Goal: Task Accomplishment & Management: Manage account settings

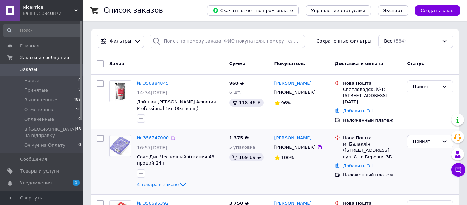
scroll to position [35, 0]
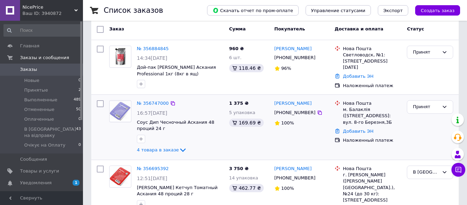
click at [101, 103] on input "checkbox" at bounding box center [100, 103] width 7 height 7
checkbox input "true"
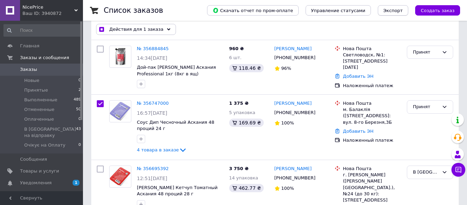
click at [392, 6] on button "Экспорт" at bounding box center [393, 10] width 30 height 10
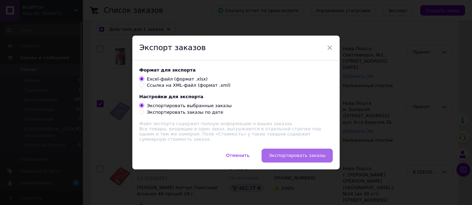
click at [295, 150] on button "Экспортировать заказы" at bounding box center [296, 156] width 71 height 14
checkbox input "true"
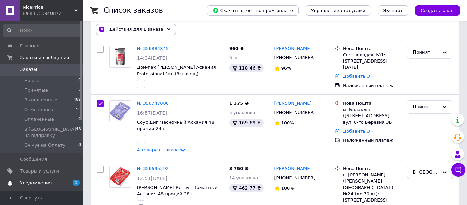
click at [57, 177] on link "Уведомления 1 0" at bounding box center [42, 183] width 85 height 12
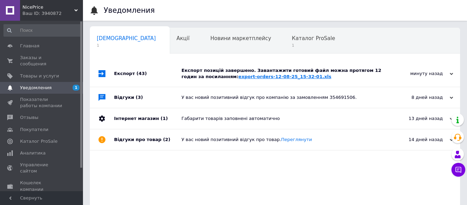
click at [262, 77] on link "export-orders-12-08-25_15-32-01.xls" at bounding box center [284, 76] width 93 height 5
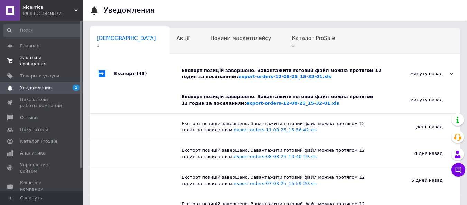
click at [51, 58] on span "Заказы и сообщения" at bounding box center [42, 61] width 44 height 12
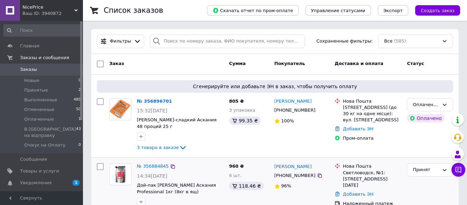
scroll to position [35, 0]
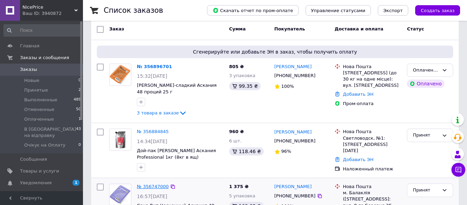
click at [161, 187] on link "№ 356747000" at bounding box center [153, 186] width 32 height 5
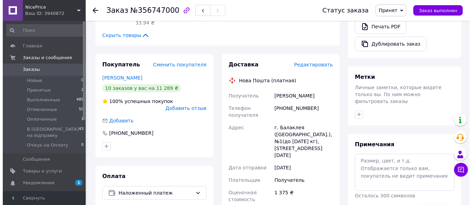
scroll to position [276, 0]
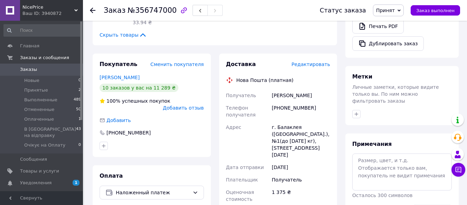
click at [308, 61] on span "Редактировать" at bounding box center [310, 64] width 39 height 6
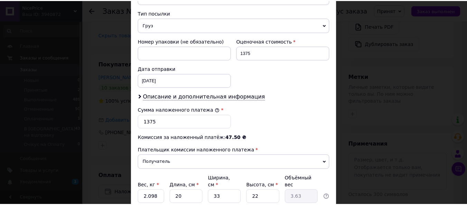
scroll to position [311, 0]
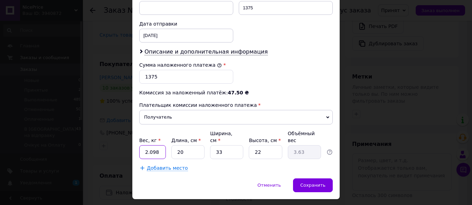
click at [154, 145] on input "2.098" at bounding box center [152, 152] width 27 height 14
type input "6.57"
click at [186, 145] on input "20" at bounding box center [187, 152] width 33 height 14
click at [222, 145] on input "33" at bounding box center [226, 152] width 33 height 14
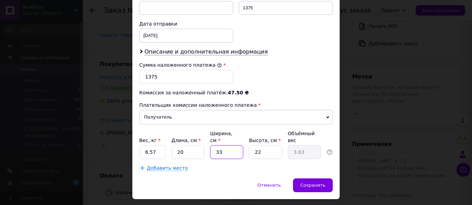
click at [222, 145] on input "33" at bounding box center [226, 152] width 33 height 14
type input "1"
type input "0.11"
type input "16"
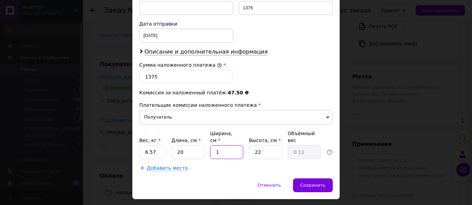
type input "1.76"
type input "16"
type input "4"
type input "0.32"
type input "45"
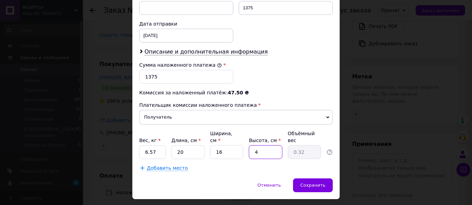
type input "3.6"
type input "45"
click at [321, 182] on span "Сохранить" at bounding box center [312, 184] width 25 height 5
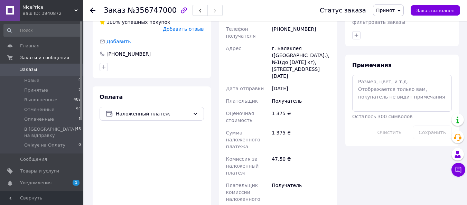
scroll to position [414, 0]
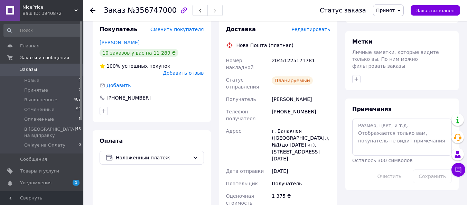
scroll to position [276, 0]
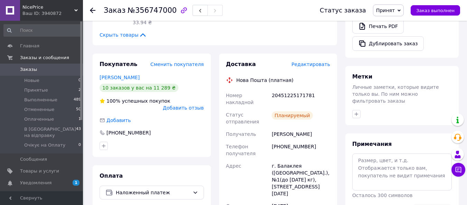
click at [285, 89] on div "20451225171781" at bounding box center [300, 98] width 61 height 19
copy div "20451225171781"
click at [401, 9] on span "Принят" at bounding box center [388, 10] width 31 height 12
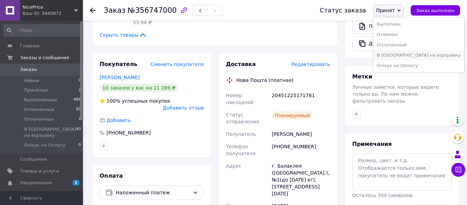
click at [400, 54] on li "В [GEOGRAPHIC_DATA] на відправку" at bounding box center [418, 55] width 91 height 10
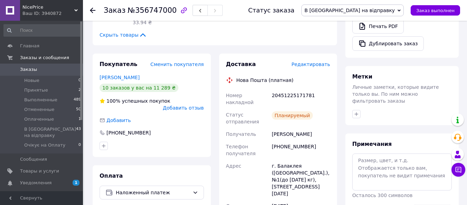
click at [51, 68] on span "Заказы" at bounding box center [42, 69] width 44 height 6
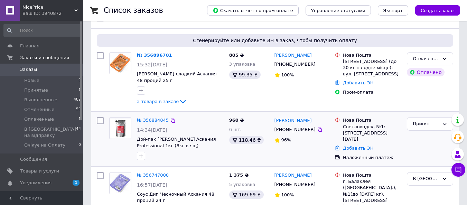
scroll to position [69, 0]
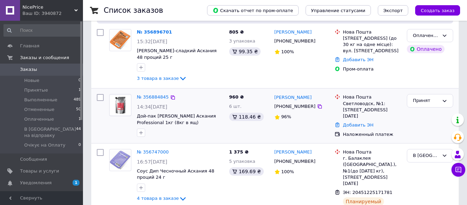
click at [101, 97] on input "checkbox" at bounding box center [100, 97] width 7 height 7
checkbox input "true"
click at [408, 12] on button "Экспорт" at bounding box center [393, 10] width 30 height 10
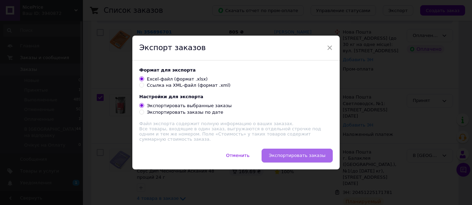
click at [300, 157] on span "Экспортировать заказы" at bounding box center [297, 155] width 57 height 5
checkbox input "true"
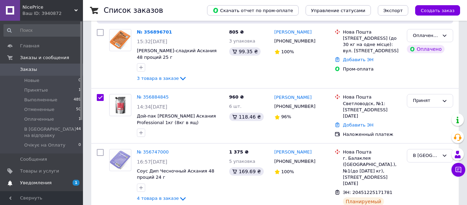
click at [61, 180] on span "Уведомления" at bounding box center [42, 183] width 44 height 6
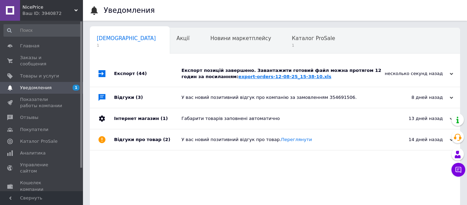
click at [257, 77] on link "export-orders-12-08-25_15-38-10.xls" at bounding box center [284, 76] width 93 height 5
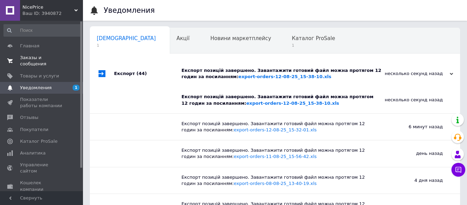
click at [44, 58] on span "Заказы и сообщения" at bounding box center [42, 61] width 44 height 12
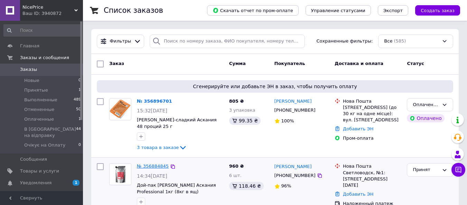
click at [145, 165] on link "№ 356884845" at bounding box center [153, 165] width 32 height 5
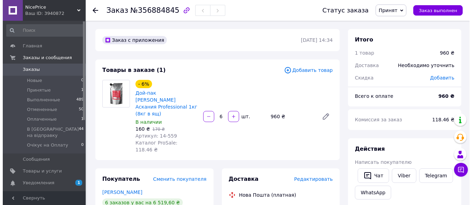
scroll to position [35, 0]
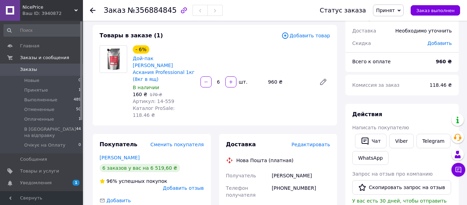
click at [314, 142] on span "Редактировать" at bounding box center [310, 145] width 39 height 6
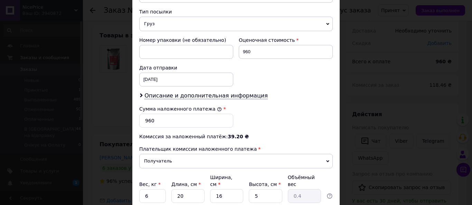
scroll to position [276, 0]
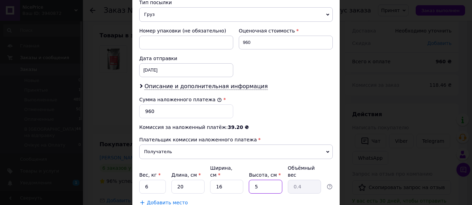
click at [271, 180] on input "5" at bounding box center [265, 187] width 33 height 14
type input "3"
type input "0.24"
type input "30"
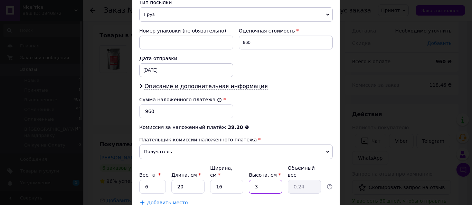
type input "2.4"
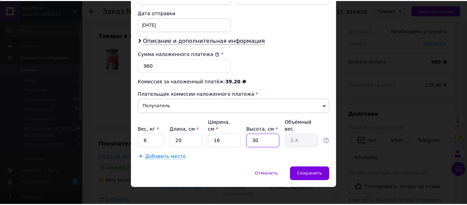
scroll to position [322, 0]
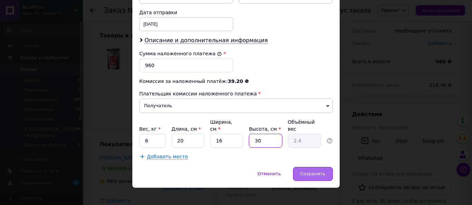
type input "30"
click at [316, 171] on span "Сохранить" at bounding box center [312, 173] width 25 height 5
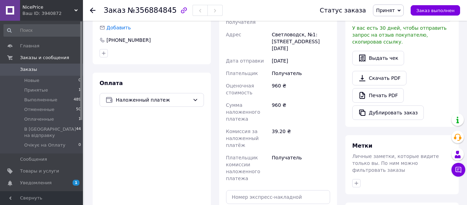
scroll to position [242, 0]
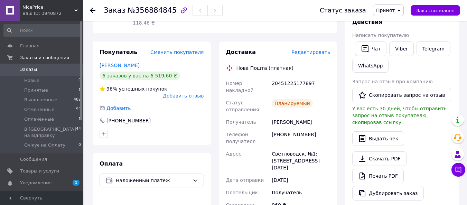
scroll to position [104, 0]
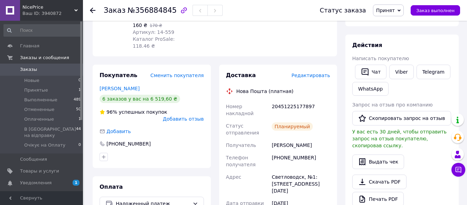
click at [296, 100] on div "20451225177897" at bounding box center [300, 109] width 61 height 19
copy div "20451225177897"
click at [401, 10] on span "Принят" at bounding box center [388, 10] width 31 height 12
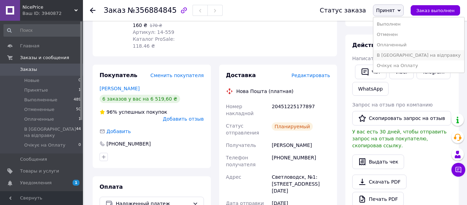
click at [396, 52] on li "В [GEOGRAPHIC_DATA] на відправку" at bounding box center [418, 55] width 91 height 10
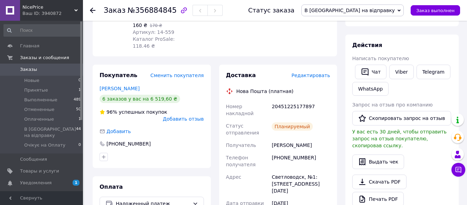
click at [31, 68] on span "Заказы" at bounding box center [28, 69] width 17 height 6
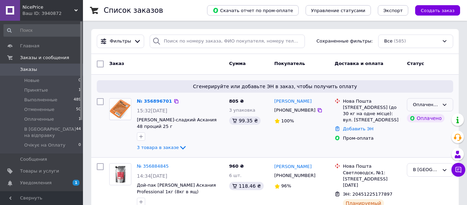
click at [433, 105] on div "Оплаченный" at bounding box center [425, 104] width 26 height 7
click at [417, 116] on li "Принят" at bounding box center [430, 119] width 46 height 13
click at [101, 101] on input "checkbox" at bounding box center [100, 101] width 7 height 7
checkbox input "true"
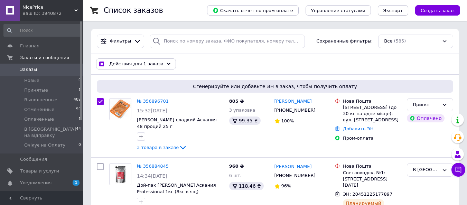
click at [394, 13] on span "Экспорт" at bounding box center [392, 10] width 19 height 5
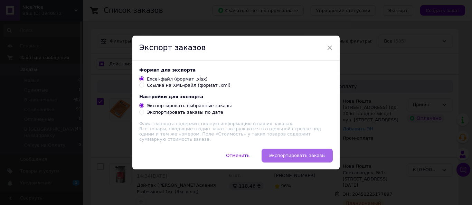
click at [280, 153] on span "Экспортировать заказы" at bounding box center [297, 155] width 57 height 5
checkbox input "true"
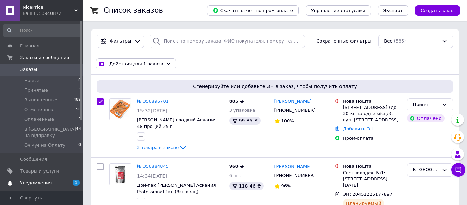
click at [50, 177] on link "Уведомления 1" at bounding box center [42, 183] width 85 height 12
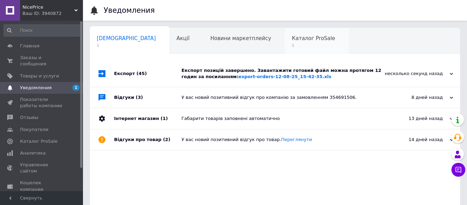
click at [292, 41] on span "Каталог ProSale" at bounding box center [313, 38] width 43 height 6
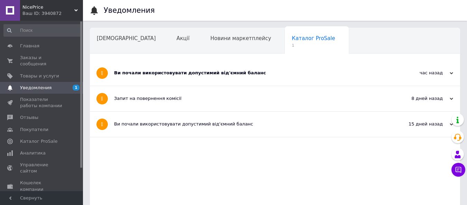
click at [212, 73] on div "Ви почали використовувати допустимий від'ємний баланс" at bounding box center [249, 73] width 270 height 6
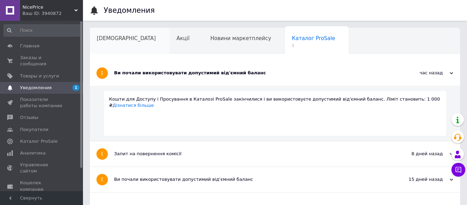
click at [107, 42] on div "[DEMOGRAPHIC_DATA]" at bounding box center [130, 41] width 80 height 26
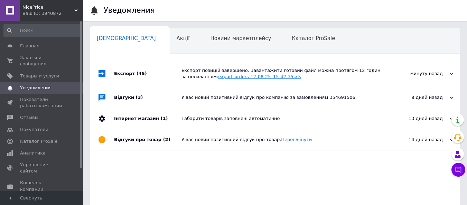
click at [241, 76] on link "export-orders-12-08-25_15-42-35.xls" at bounding box center [259, 76] width 83 height 5
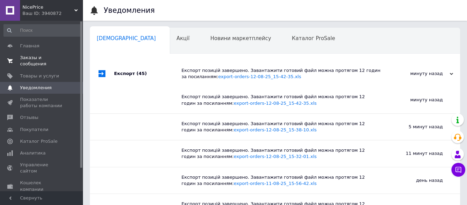
click at [35, 56] on span "Заказы и сообщения" at bounding box center [42, 61] width 44 height 12
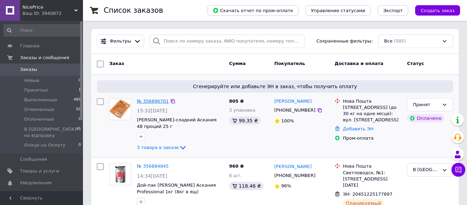
click at [152, 100] on link "№ 356896701" at bounding box center [153, 100] width 32 height 5
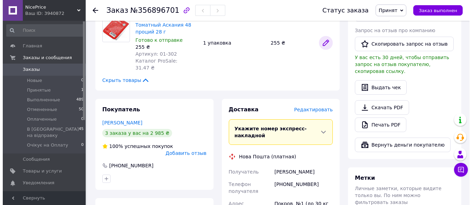
scroll to position [207, 0]
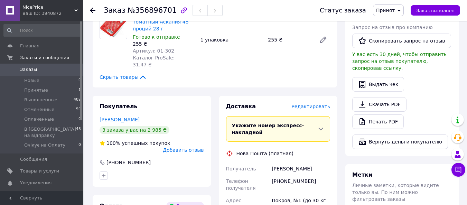
click at [321, 104] on span "Редактировать" at bounding box center [310, 107] width 39 height 6
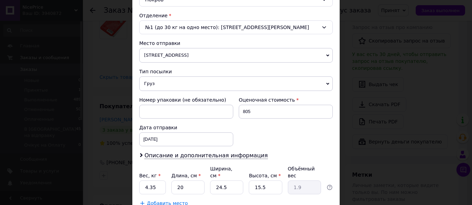
scroll to position [242, 0]
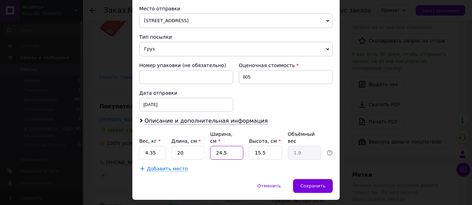
click at [234, 146] on input "24.5" at bounding box center [226, 153] width 33 height 14
type input "1"
type input "0.1"
type input "16"
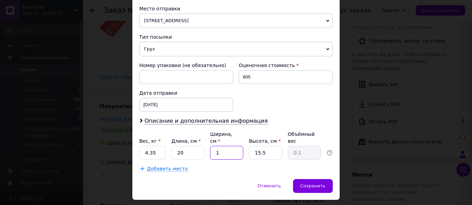
type input "1.24"
type input "16"
type input "2"
type input "0.16"
type input "27"
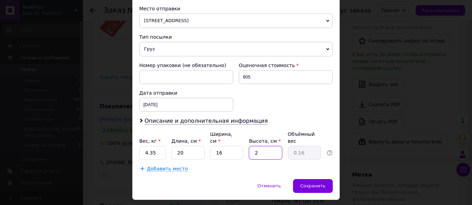
type input "2.16"
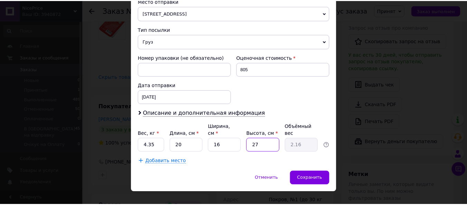
scroll to position [254, 0]
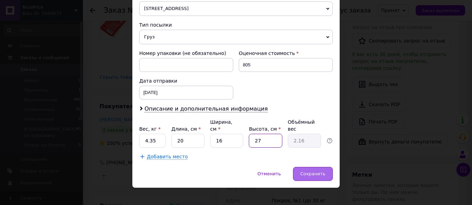
type input "27"
click at [304, 171] on span "Сохранить" at bounding box center [312, 173] width 25 height 5
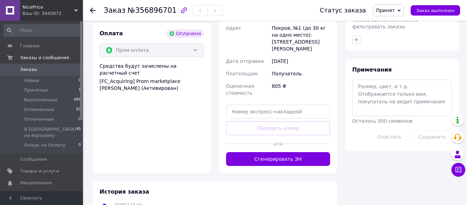
scroll to position [380, 0]
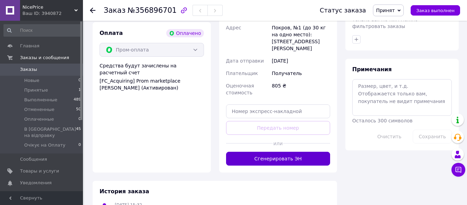
click at [255, 152] on button "Сгенерировать ЭН" at bounding box center [278, 159] width 104 height 14
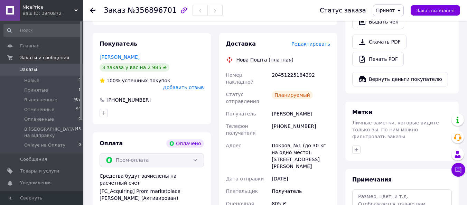
scroll to position [242, 0]
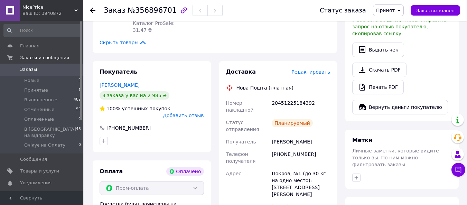
click at [281, 97] on div "20451225184392" at bounding box center [300, 106] width 61 height 19
copy div "20451225184392"
click at [386, 11] on span "Принят" at bounding box center [385, 11] width 19 height 6
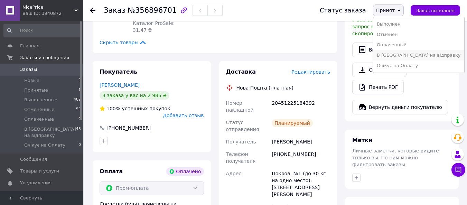
click at [398, 53] on li "В [GEOGRAPHIC_DATA] на відправку" at bounding box center [418, 55] width 91 height 10
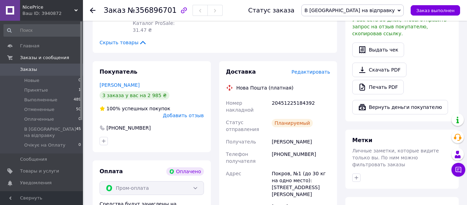
click at [32, 67] on span "Заказы" at bounding box center [28, 69] width 17 height 6
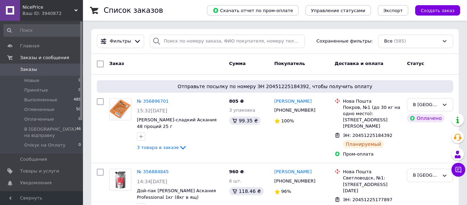
click at [57, 71] on span "Заказы" at bounding box center [42, 69] width 44 height 6
